Goal: Obtain resource: Download file/media

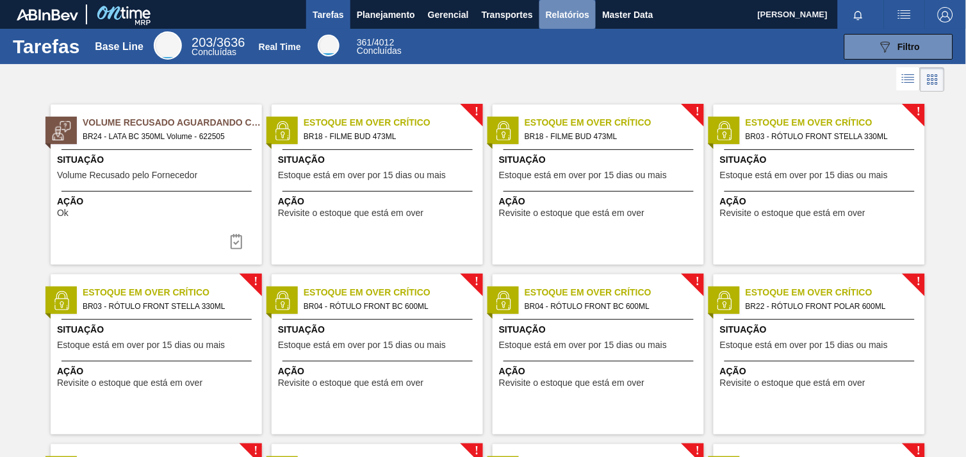
click at [558, 14] on span "Relatórios" at bounding box center [568, 14] width 44 height 15
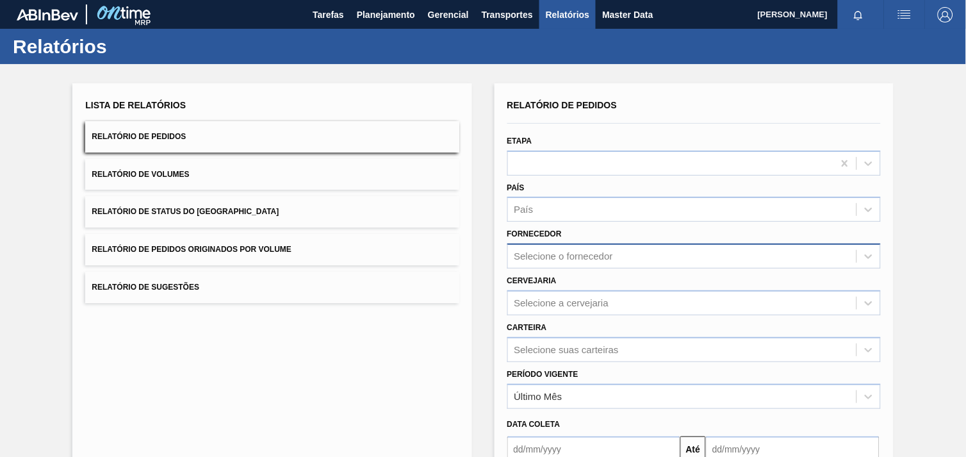
click at [629, 256] on div "Selecione o fornecedor" at bounding box center [682, 256] width 349 height 19
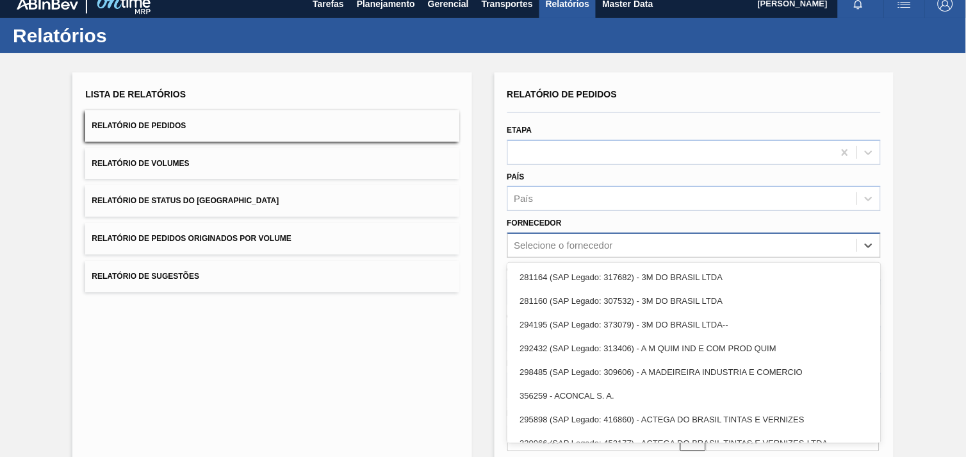
scroll to position [13, 0]
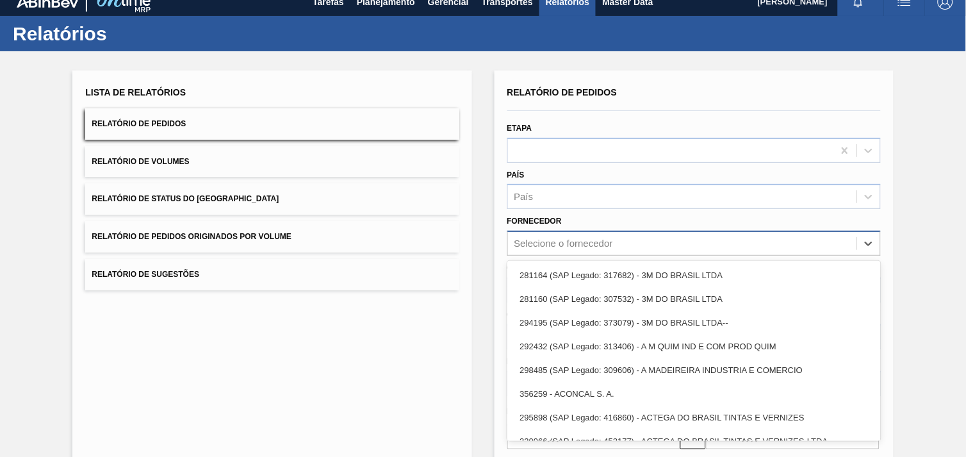
paste input "327858"
type input "327858"
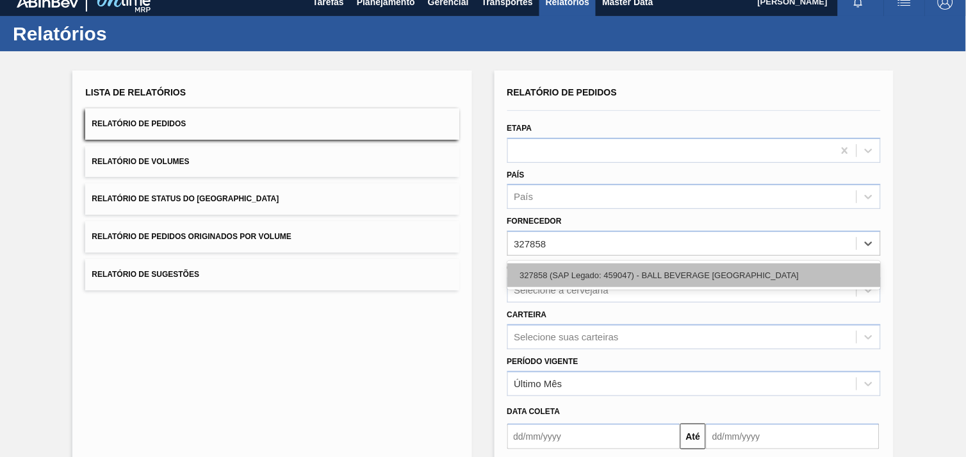
click at [620, 277] on div "327858 (SAP Legado: 459047) - BALL BEVERAGE [GEOGRAPHIC_DATA]" at bounding box center [695, 275] width 374 height 24
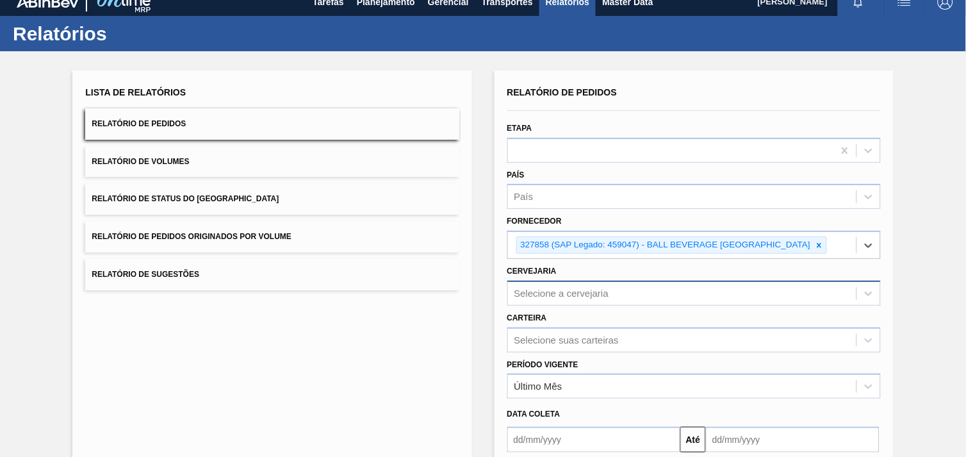
click at [609, 290] on div "Selecione a cervejaria" at bounding box center [695, 293] width 374 height 25
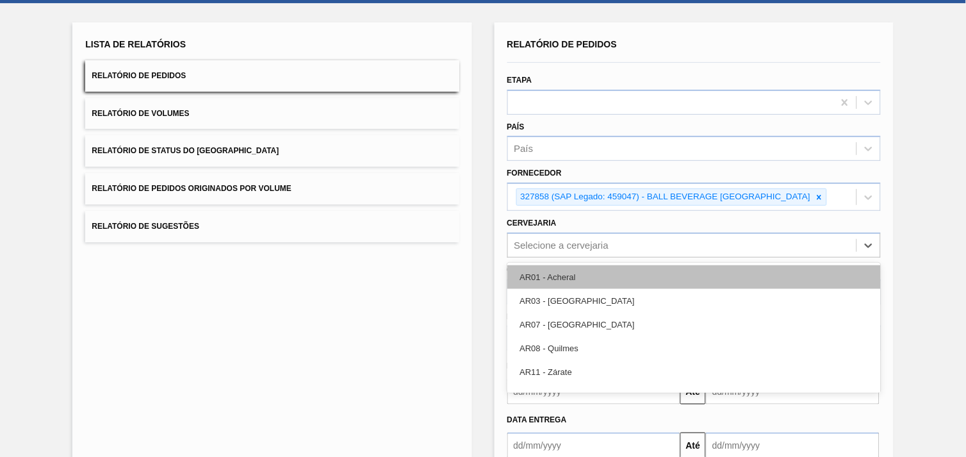
scroll to position [62, 0]
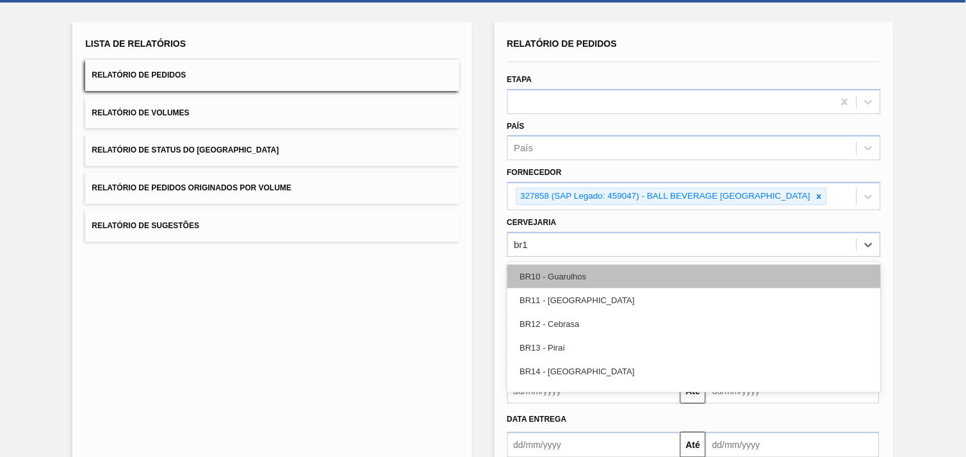
type input "br16"
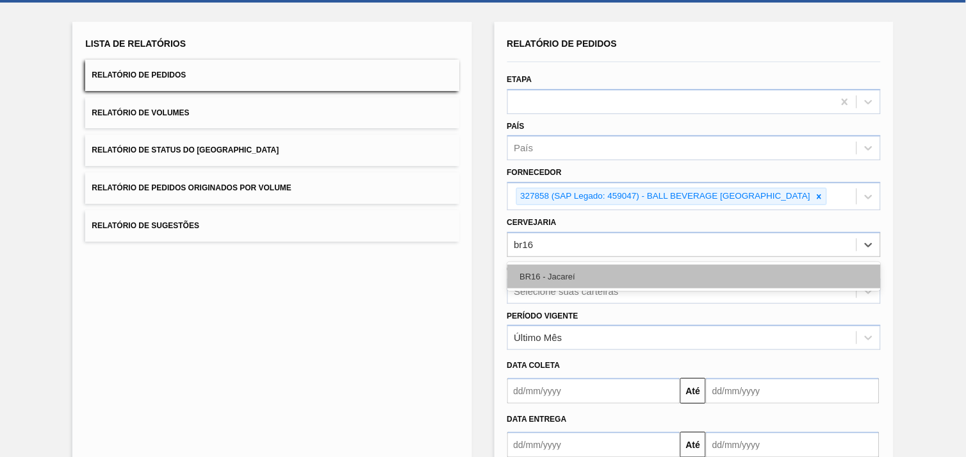
click at [610, 279] on div "BR16 - Jacareí" at bounding box center [695, 277] width 374 height 24
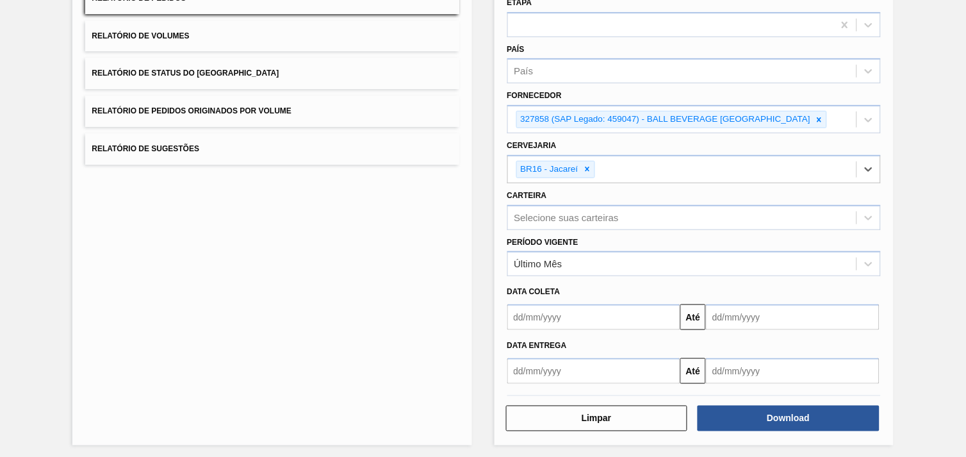
scroll to position [139, 0]
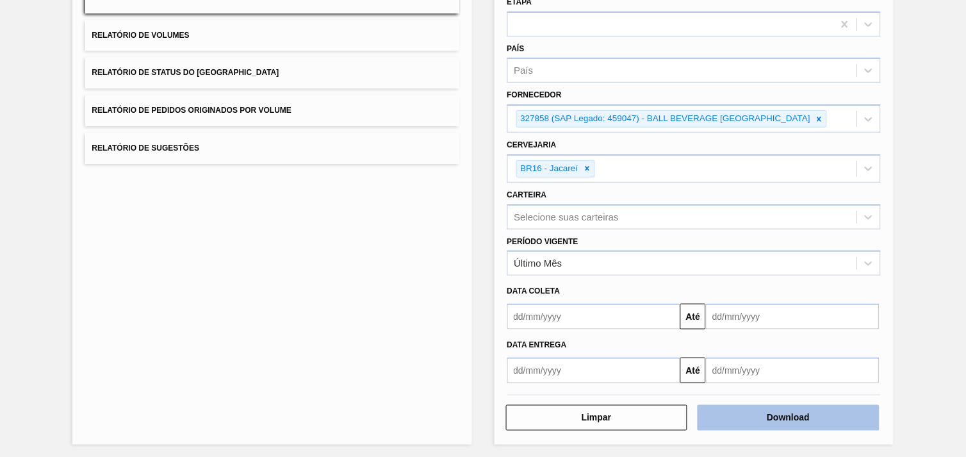
click at [823, 415] on button "Download" at bounding box center [789, 418] width 182 height 26
